Goal: Transaction & Acquisition: Obtain resource

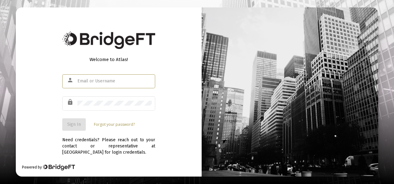
type input "e"
type input "[EMAIL_ADDRESS][DOMAIN_NAME]"
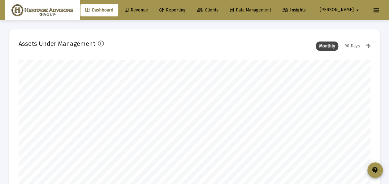
scroll to position [124, 352]
type input "[DATE]"
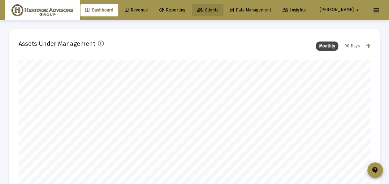
click at [218, 9] on span "Clients" at bounding box center [207, 9] width 21 height 5
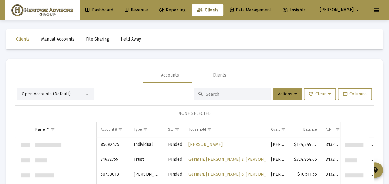
scroll to position [2674, 0]
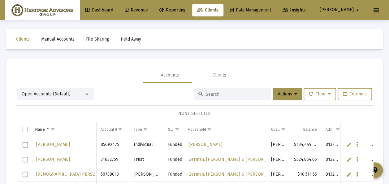
click at [87, 93] on div at bounding box center [86, 94] width 3 height 2
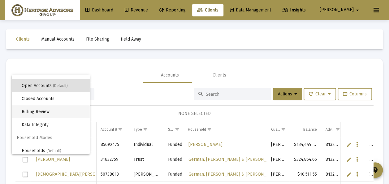
scroll to position [12, 0]
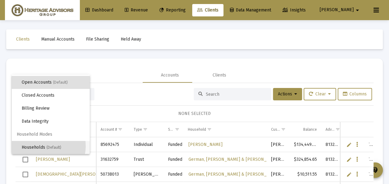
click at [43, 146] on span "Households (Default)" at bounding box center [53, 147] width 63 height 13
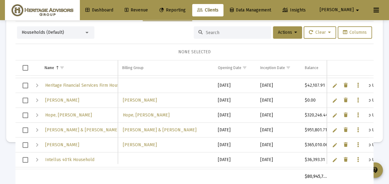
scroll to position [0, 0]
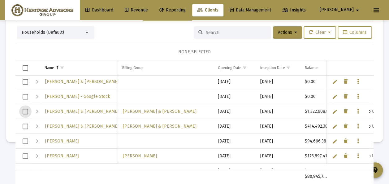
click at [25, 111] on span "Select row" at bounding box center [26, 112] width 6 height 6
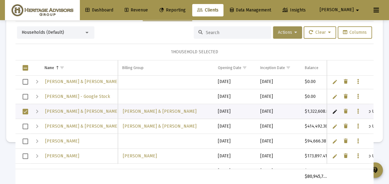
click at [279, 31] on span "Actions" at bounding box center [287, 32] width 19 height 5
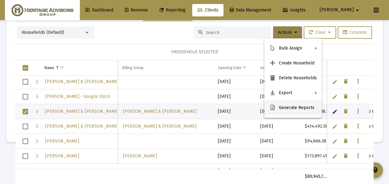
click at [288, 105] on button "Generate Reports" at bounding box center [292, 107] width 57 height 15
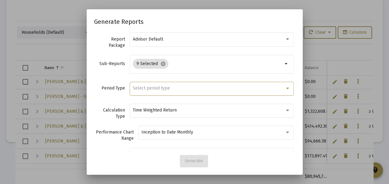
click at [155, 87] on span "Select period type" at bounding box center [151, 87] width 37 height 5
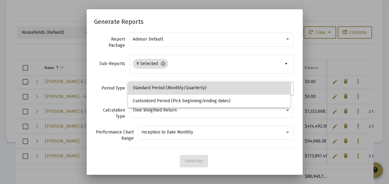
click at [157, 87] on span "Standard Period (Monthly/Quarterly)" at bounding box center [209, 87] width 153 height 13
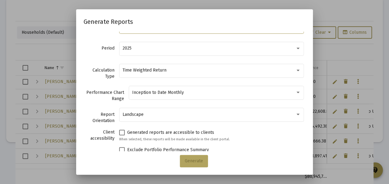
click at [193, 161] on span "Generate" at bounding box center [194, 160] width 18 height 5
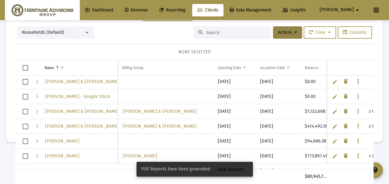
click at [234, 171] on span "View Reports" at bounding box center [231, 169] width 26 height 5
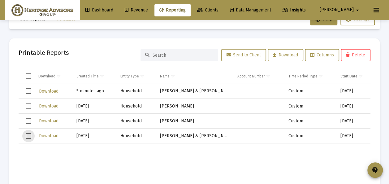
click at [27, 136] on span "Select row" at bounding box center [29, 136] width 6 height 6
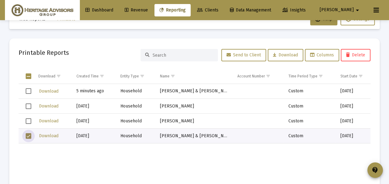
click at [28, 119] on span "Select row" at bounding box center [29, 121] width 6 height 6
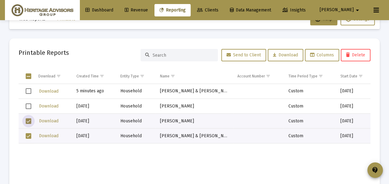
click at [28, 103] on span "Select row" at bounding box center [29, 106] width 6 height 6
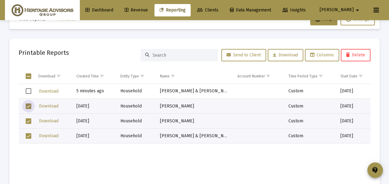
click at [349, 52] on span "Delete" at bounding box center [355, 54] width 19 height 5
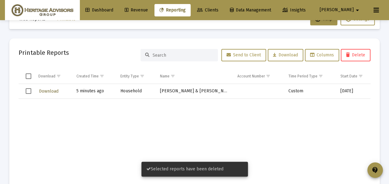
click at [54, 91] on span "Download" at bounding box center [48, 91] width 19 height 5
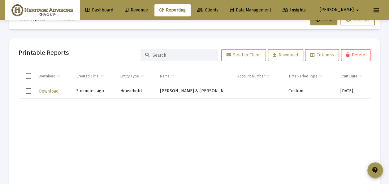
click at [28, 90] on span "Select row" at bounding box center [29, 91] width 6 height 6
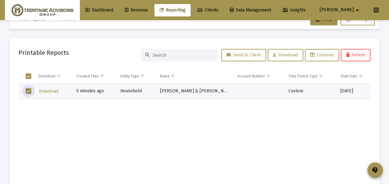
click at [357, 54] on span "Delete" at bounding box center [355, 54] width 19 height 5
